Goal: Task Accomplishment & Management: Use online tool/utility

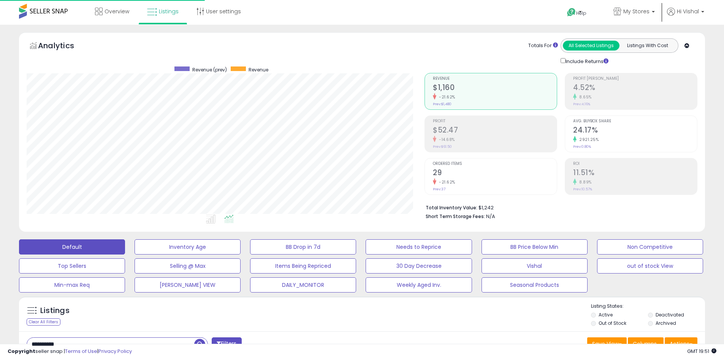
click at [84, 338] on input "**********" at bounding box center [110, 344] width 167 height 13
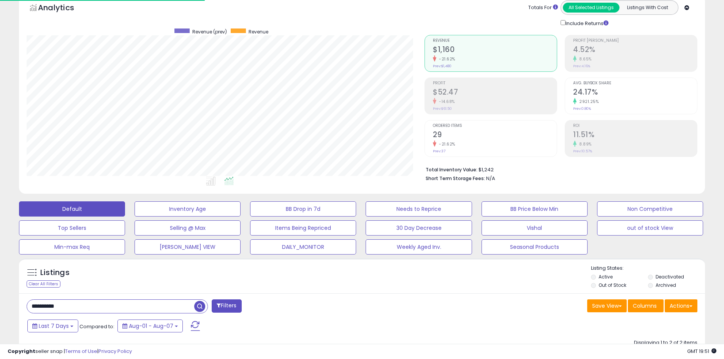
click at [84, 309] on input "**********" at bounding box center [110, 306] width 167 height 13
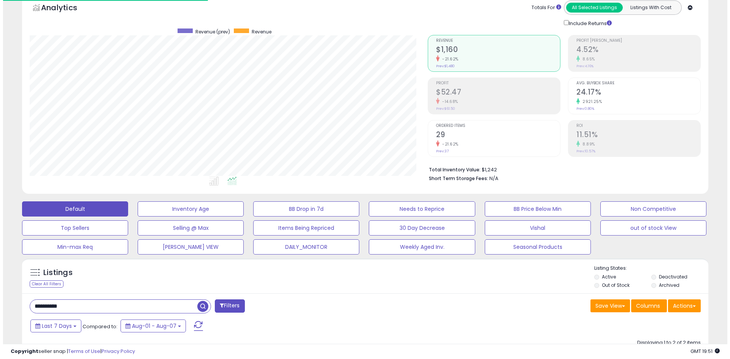
scroll to position [156, 398]
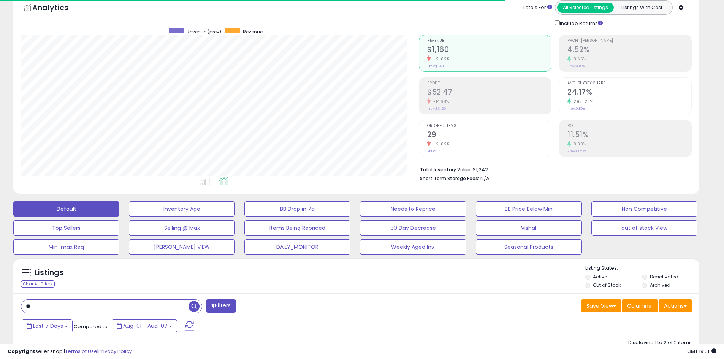
type input "*"
paste input "**********"
type input "**********"
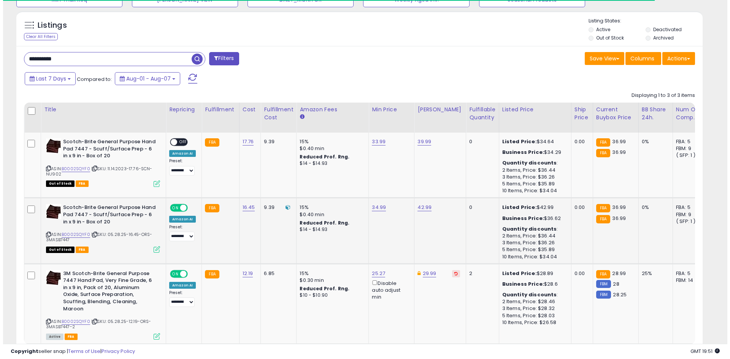
scroll to position [304, 0]
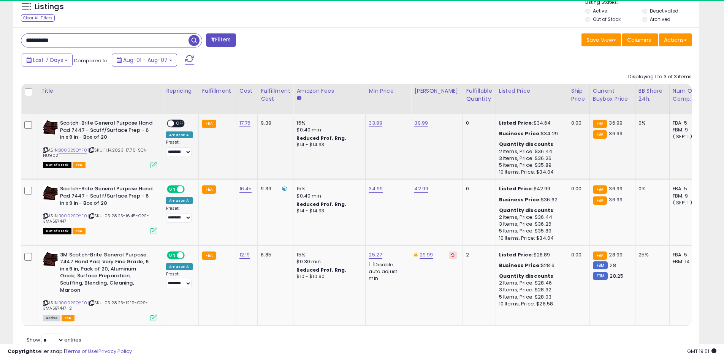
click at [153, 167] on icon at bounding box center [154, 165] width 6 height 6
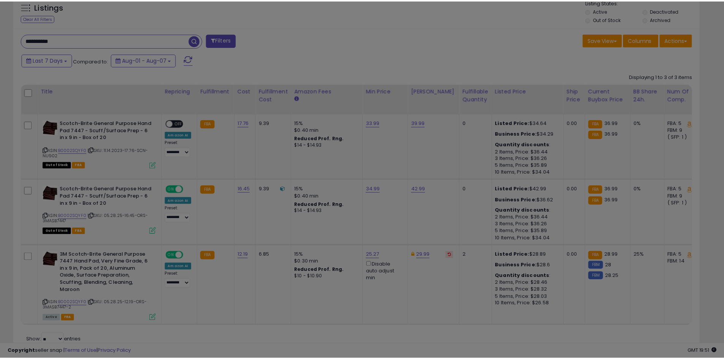
scroll to position [156, 402]
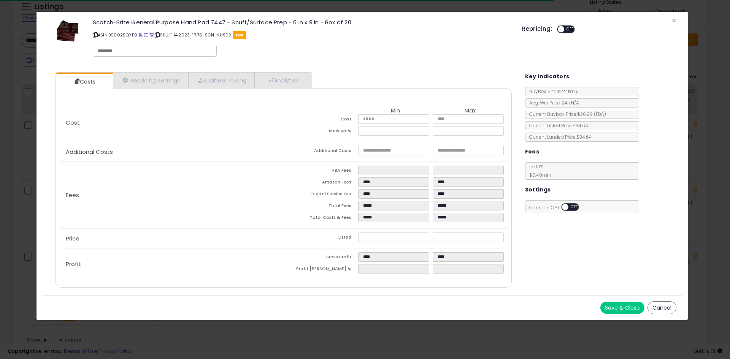
click at [227, 333] on div "× Close Scotch-Brite General Purpose Hand Pad 7447 - Scuff/Surface Prep - 6 in …" at bounding box center [365, 179] width 730 height 359
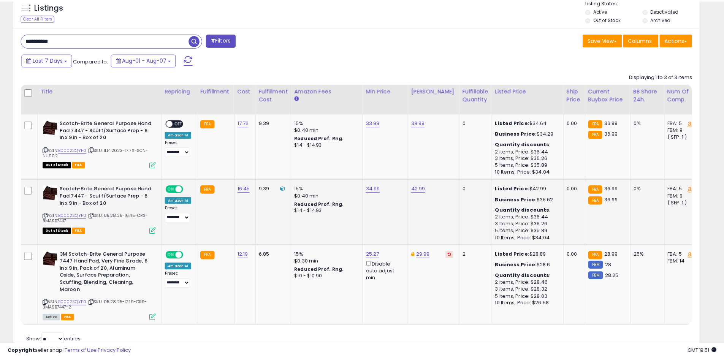
scroll to position [156, 398]
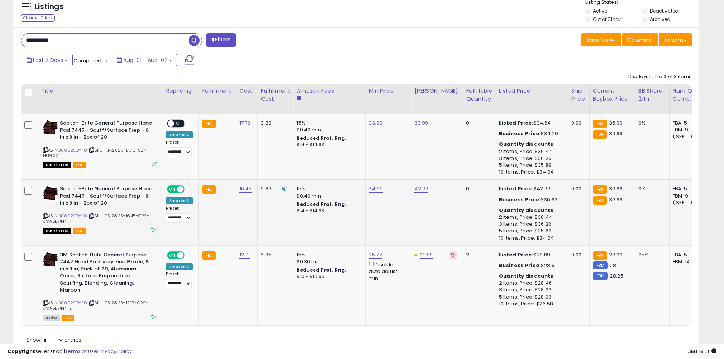
click at [153, 229] on icon at bounding box center [154, 231] width 6 height 6
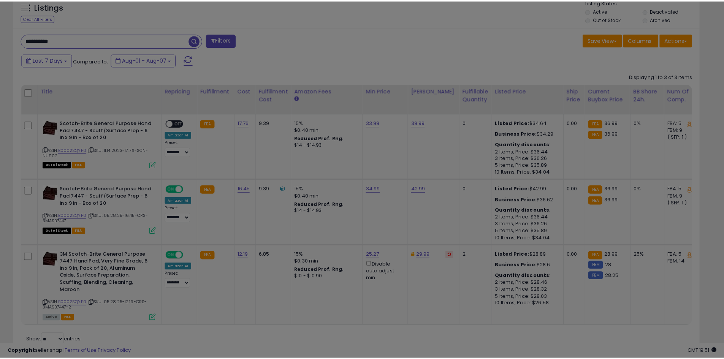
scroll to position [156, 402]
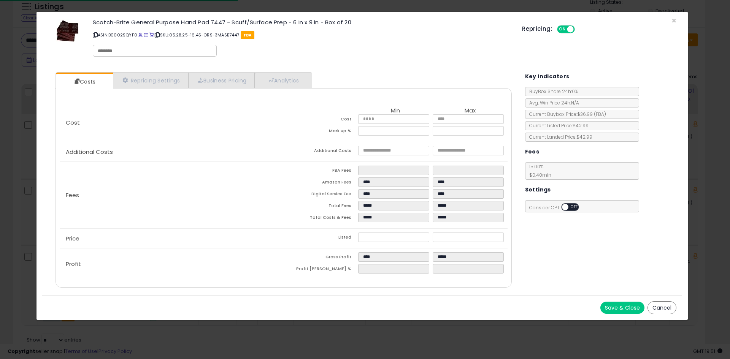
click at [215, 342] on div "× Close Scotch-Brite General Purpose Hand Pad 7447 - Scuff/Surface Prep - 6 in …" at bounding box center [365, 179] width 730 height 359
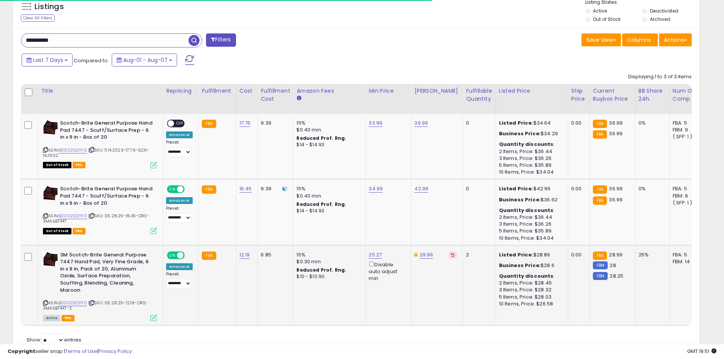
scroll to position [156, 398]
click at [152, 320] on icon at bounding box center [154, 318] width 6 height 6
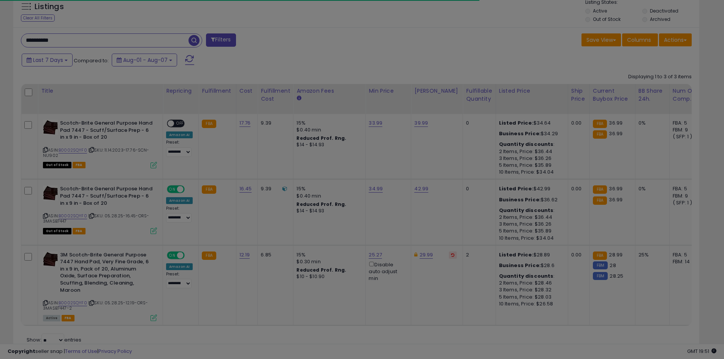
scroll to position [156, 402]
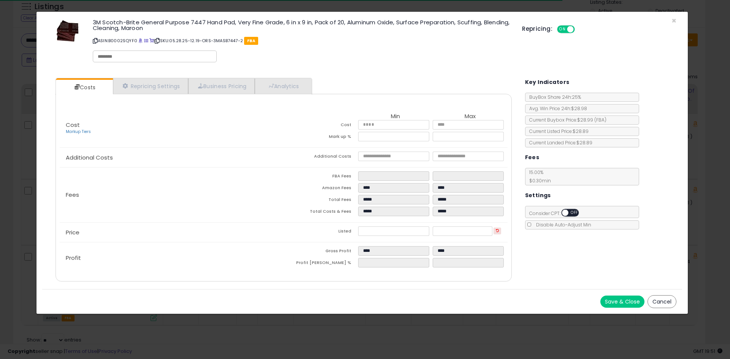
click at [172, 346] on div "× Close 3M Scotch-Brite General Purpose 7447 Hand Pad, Very Fine Grade, 6 in x …" at bounding box center [365, 179] width 730 height 359
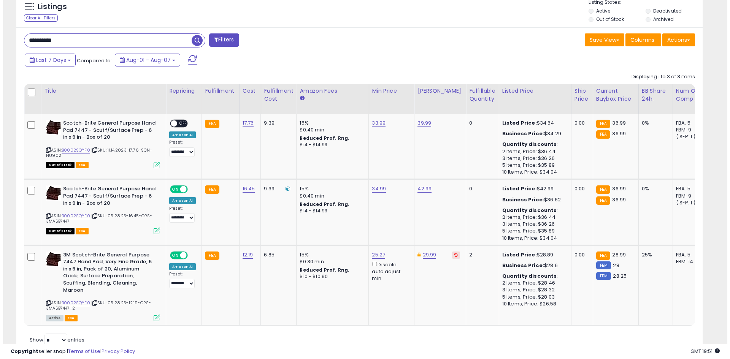
scroll to position [380078, 379835]
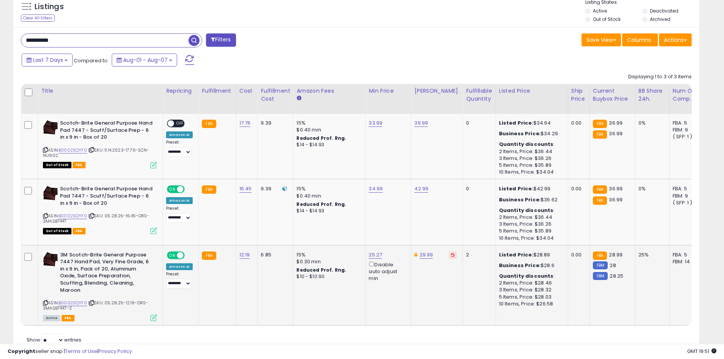
click at [152, 316] on icon at bounding box center [154, 318] width 6 height 6
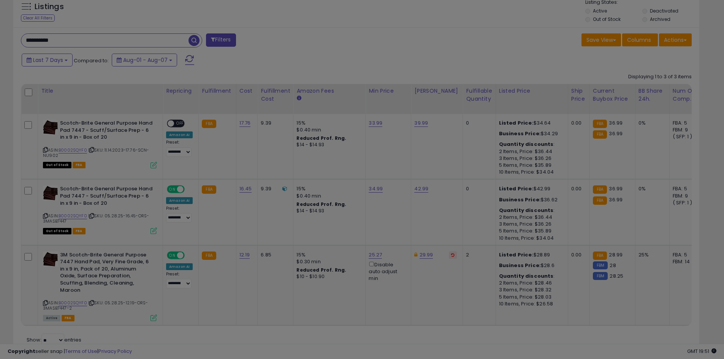
scroll to position [156, 402]
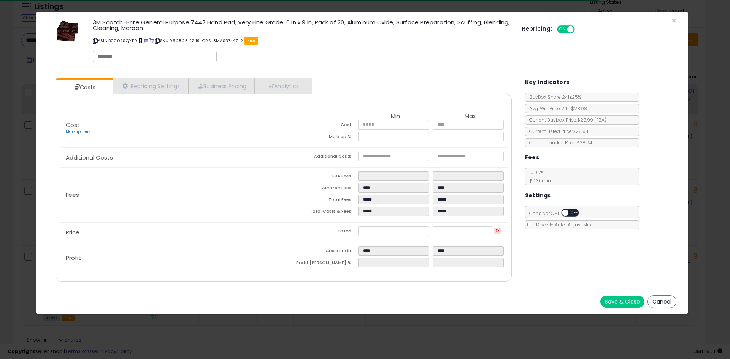
click at [140, 41] on span at bounding box center [140, 41] width 4 height 4
click at [342, 337] on div "× Close 3M Scotch-Brite General Purpose 7447 Hand Pad, Very Fine Grade, 6 in x …" at bounding box center [365, 179] width 730 height 359
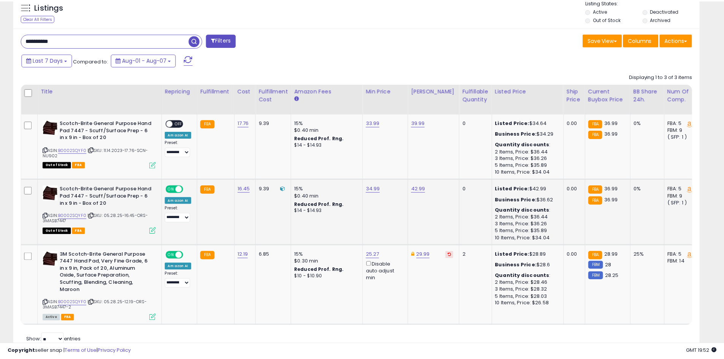
scroll to position [380078, 379835]
